Goal: Find specific fact: Find specific fact

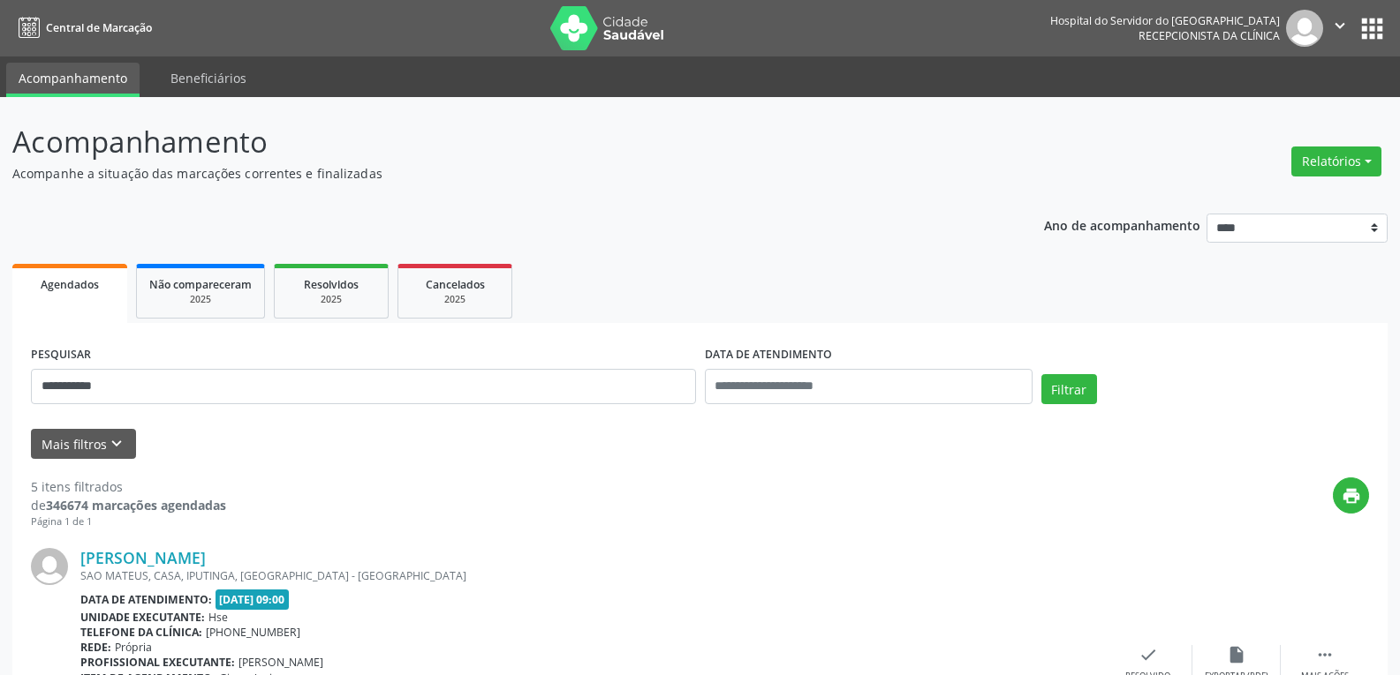
type input "**********"
click at [1041, 374] on button "Filtrar" at bounding box center [1069, 389] width 56 height 30
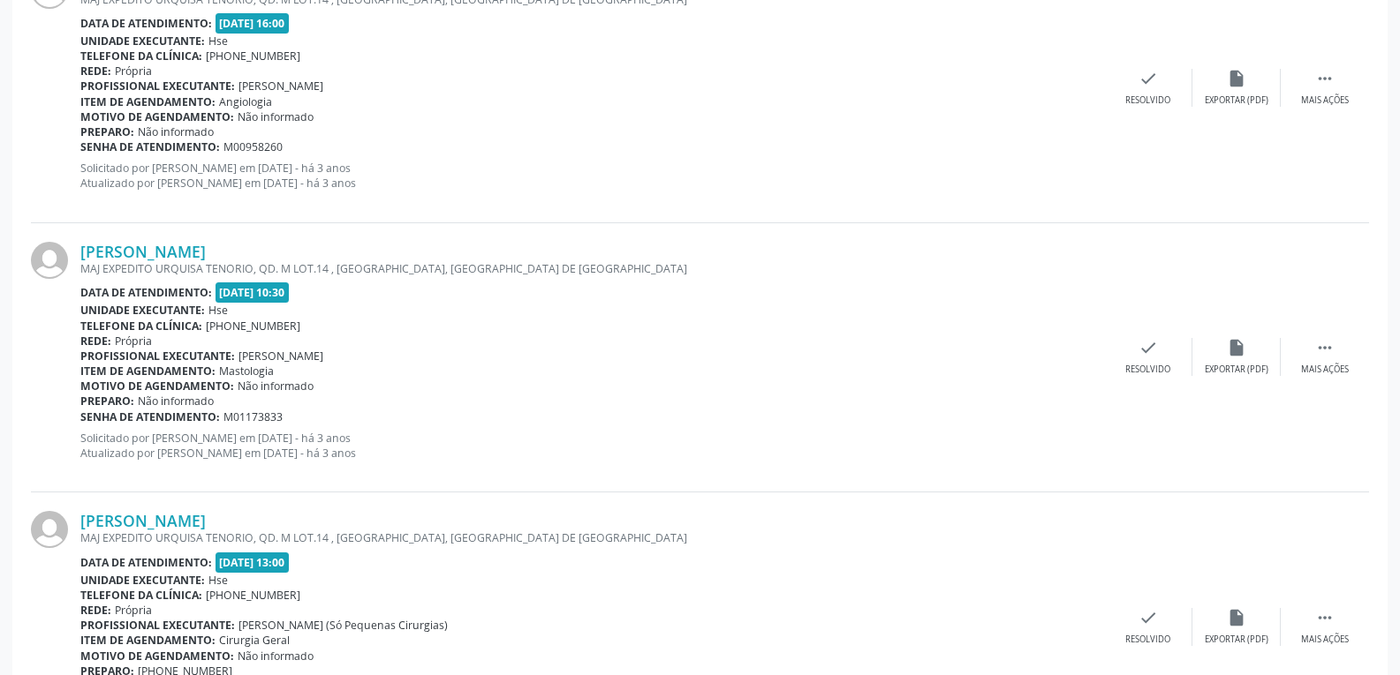
scroll to position [693, 0]
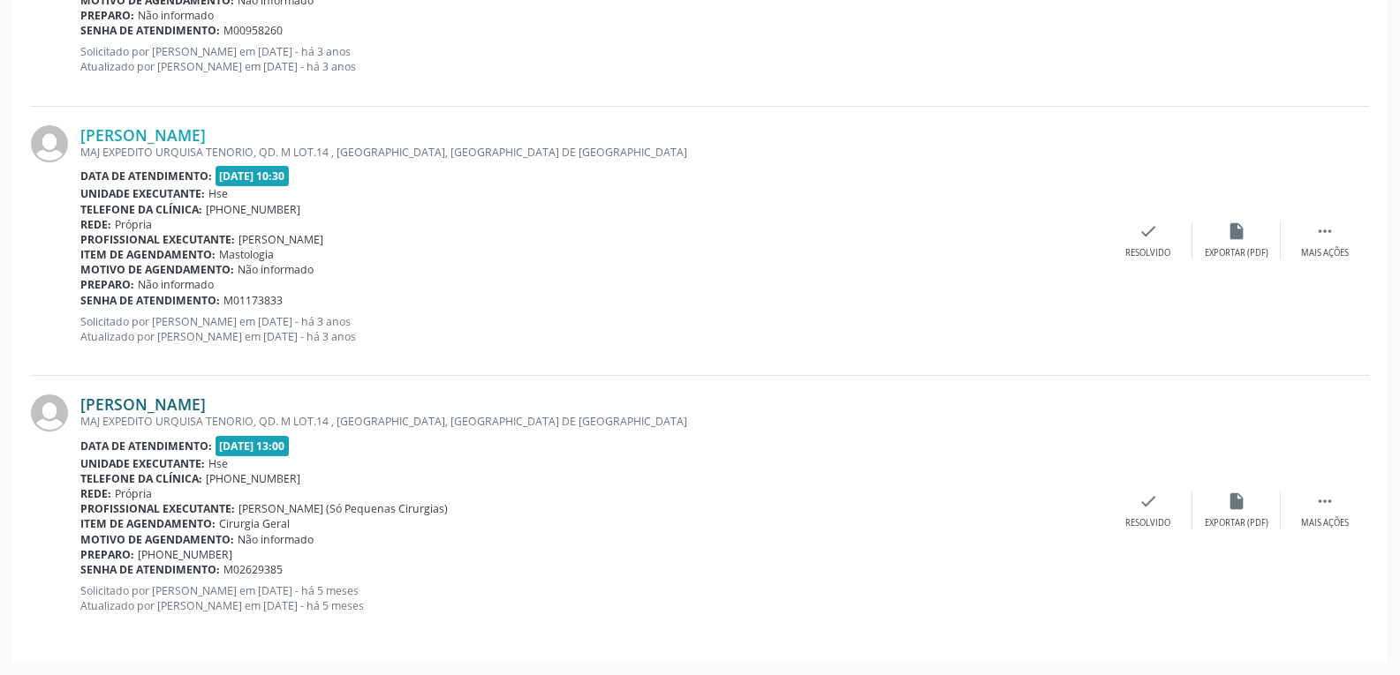
click at [132, 402] on link "[PERSON_NAME]" at bounding box center [142, 404] width 125 height 19
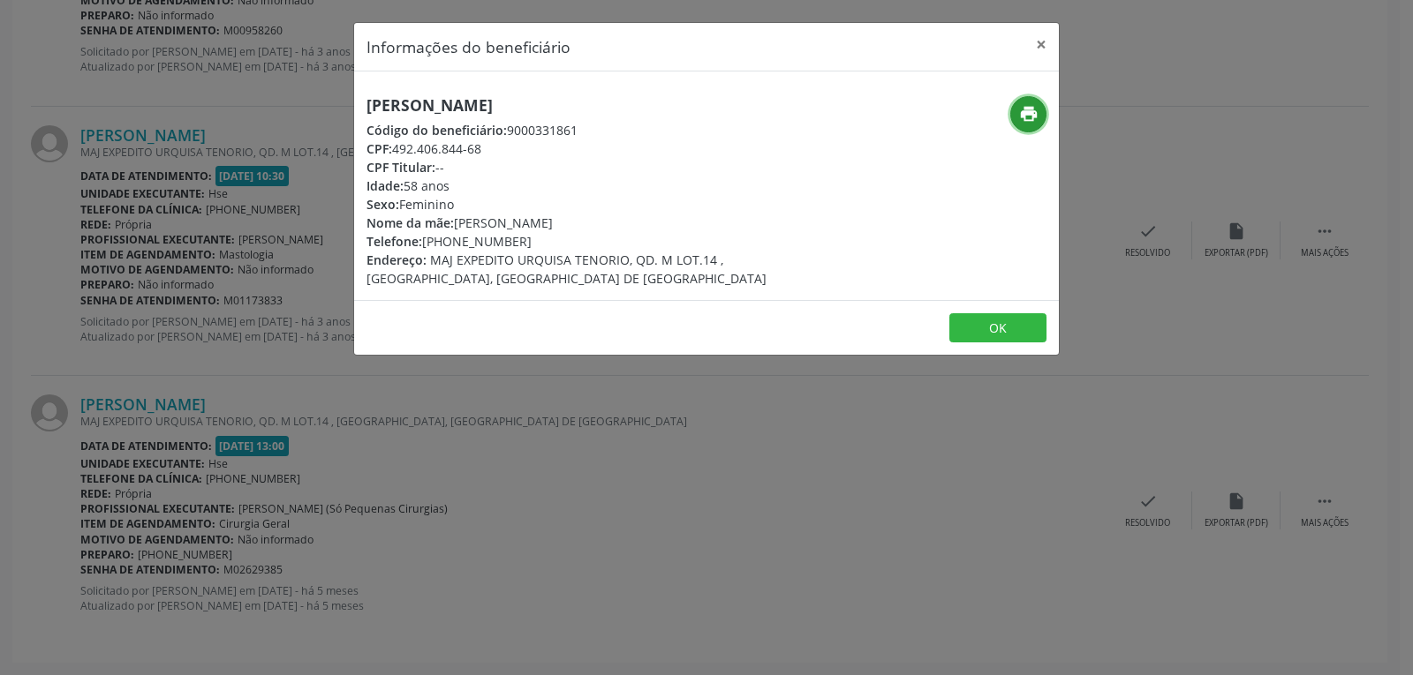
click at [1022, 120] on icon "print" at bounding box center [1028, 113] width 19 height 19
click at [1030, 115] on icon "print" at bounding box center [1028, 113] width 19 height 19
drag, startPoint x: 396, startPoint y: 147, endPoint x: 520, endPoint y: 142, distance: 123.7
click at [520, 142] on div "CPF: 492.406.844-68" at bounding box center [588, 149] width 445 height 19
copy div "492.406.844-68"
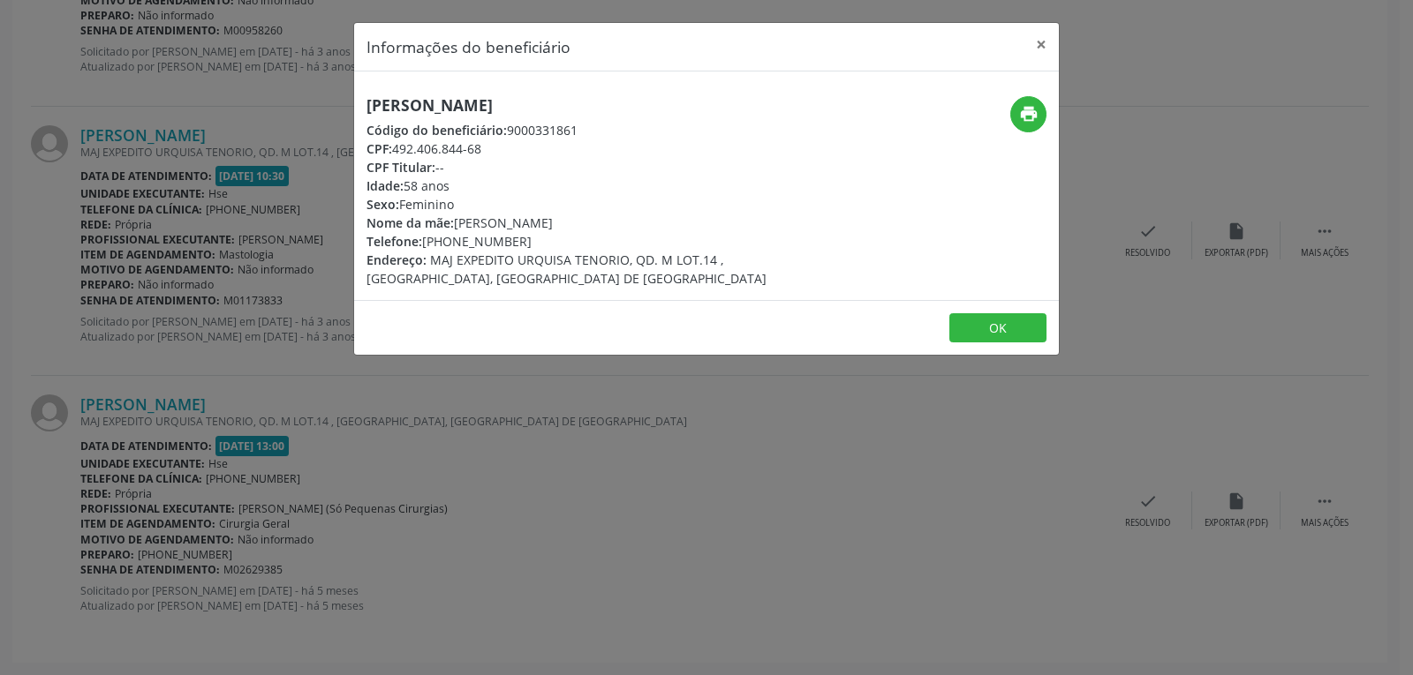
drag, startPoint x: 448, startPoint y: 239, endPoint x: 523, endPoint y: 238, distance: 75.1
click at [523, 238] on div "Telefone: [PHONE_NUMBER]" at bounding box center [588, 241] width 445 height 19
copy div "98617-3291"
click at [1039, 43] on button "×" at bounding box center [1040, 44] width 35 height 43
